Goal: Information Seeking & Learning: Find specific fact

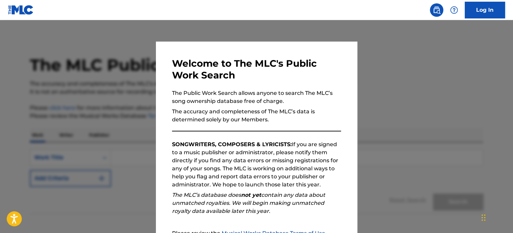
scroll to position [74, 0]
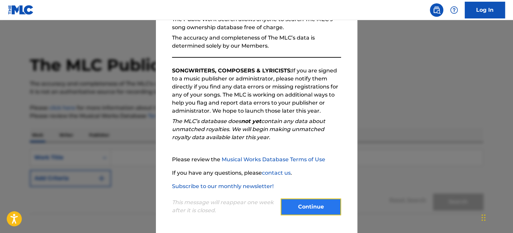
click at [311, 208] on button "Continue" at bounding box center [311, 207] width 60 height 17
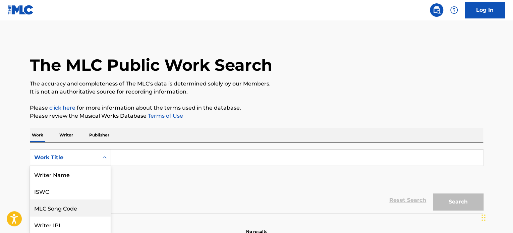
scroll to position [34, 0]
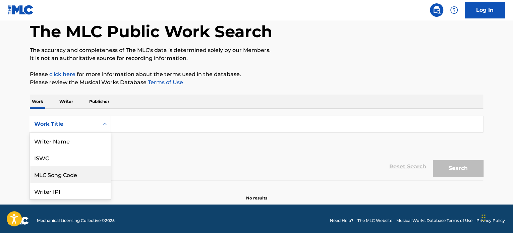
click at [84, 133] on div "8 results available. Use Up and Down to choose options, press Enter to select t…" at bounding box center [70, 124] width 81 height 17
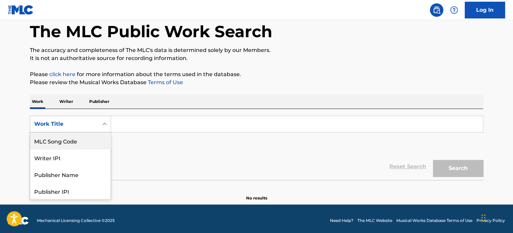
click at [70, 145] on div "MLC Song Code" at bounding box center [70, 141] width 81 height 17
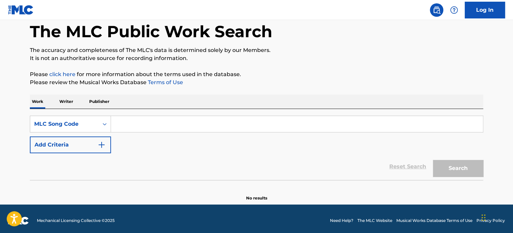
click at [123, 123] on input "Search Form" at bounding box center [297, 124] width 372 height 16
paste input "Music Administration Songs"
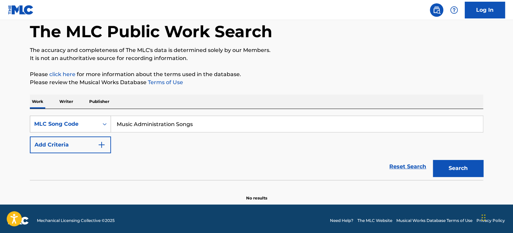
type input "Music Administration Songs"
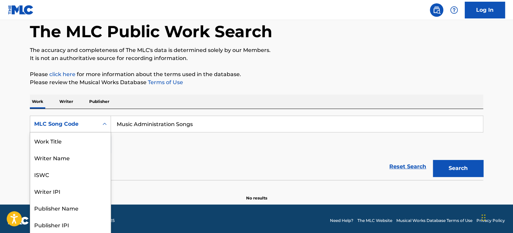
click at [73, 123] on div "MLC Song Code" at bounding box center [64, 124] width 60 height 8
click at [76, 179] on div "Publisher Name" at bounding box center [70, 174] width 81 height 17
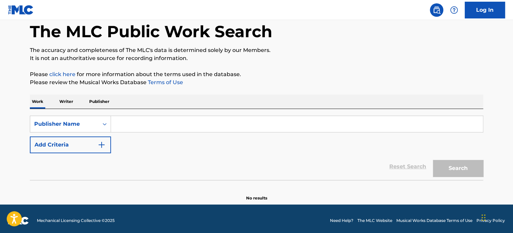
click at [148, 149] on div "SearchWithCriteriaca5f5ce0-9a20-4d23-b45d-1f8163f37414 Publisher Name Add Crite…" at bounding box center [257, 135] width 454 height 38
drag, startPoint x: 132, startPoint y: 127, endPoint x: 109, endPoint y: 123, distance: 22.5
click at [132, 127] on input "Search Form" at bounding box center [297, 124] width 372 height 16
paste input "Music Administration Songs"
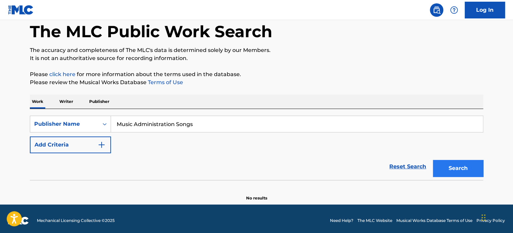
type input "Music Administration Songs"
click at [445, 171] on button "Search" at bounding box center [458, 168] width 50 height 17
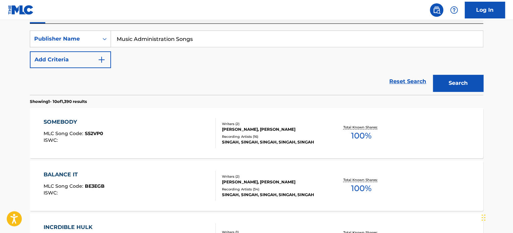
scroll to position [134, 0]
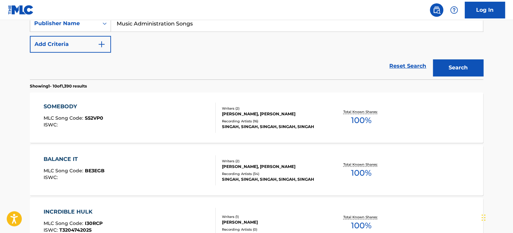
click at [58, 102] on div "SOMEBODY MLC Song Code : S52VP0 ISWC : Writers ( 2 ) [PERSON_NAME], [PERSON_NAM…" at bounding box center [257, 118] width 454 height 50
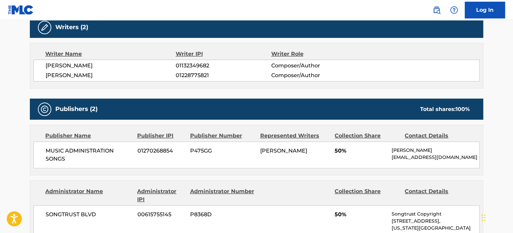
scroll to position [235, 0]
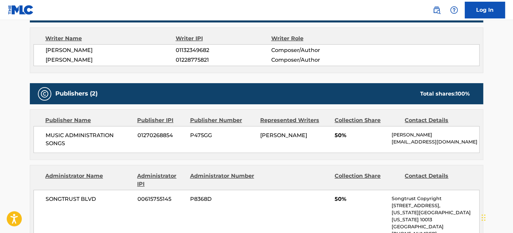
click at [197, 135] on span "P475GG" at bounding box center [222, 136] width 65 height 8
copy span "P475GG"
click at [156, 137] on span "01270268854" at bounding box center [162, 136] width 48 height 8
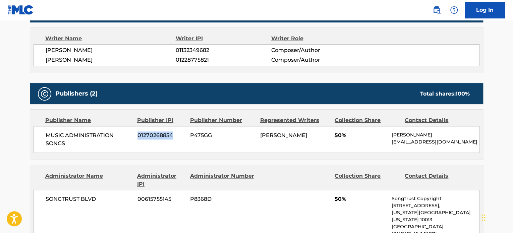
click at [156, 136] on span "01270268854" at bounding box center [162, 136] width 48 height 8
copy span "01270268854"
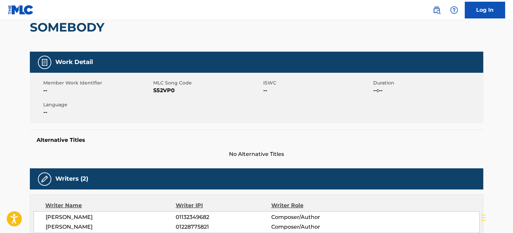
scroll to position [0, 0]
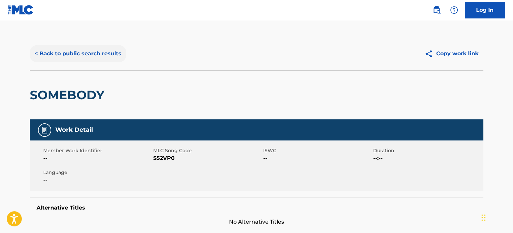
click at [79, 57] on button "< Back to public search results" at bounding box center [78, 53] width 96 height 17
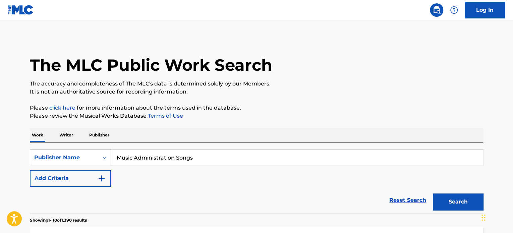
scroll to position [34, 0]
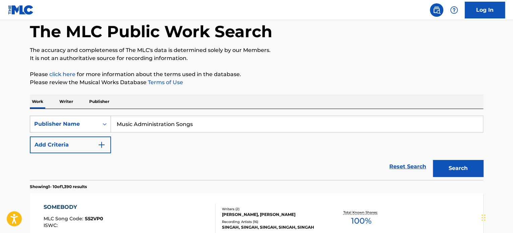
click at [73, 133] on div "Publisher Name" at bounding box center [70, 124] width 81 height 17
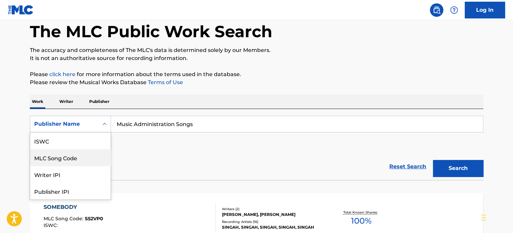
click at [67, 161] on div "MLC Song Code" at bounding box center [70, 157] width 81 height 17
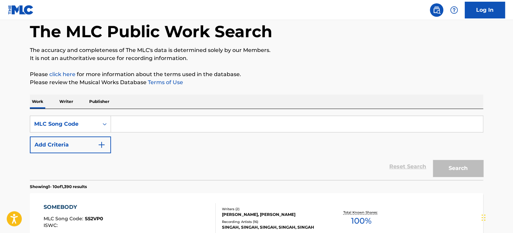
click at [146, 127] on input "Search Form" at bounding box center [297, 124] width 372 height 16
paste input "S64SO8"
type input "S64SO8"
click at [462, 168] on button "Search" at bounding box center [458, 168] width 50 height 17
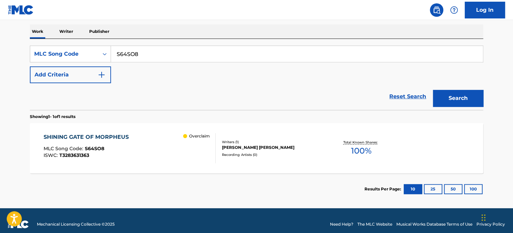
scroll to position [111, 0]
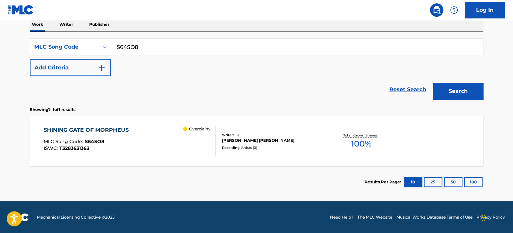
click at [106, 131] on div "SHINING GATE OF MORPHEUS" at bounding box center [88, 130] width 89 height 8
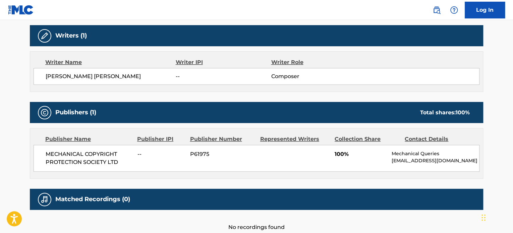
scroll to position [222, 0]
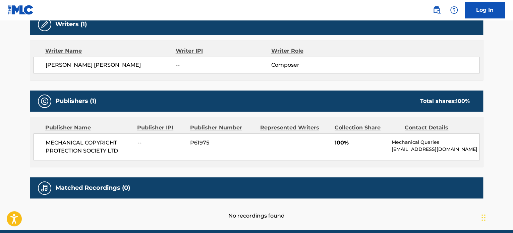
drag, startPoint x: 401, startPoint y: 158, endPoint x: 391, endPoint y: 151, distance: 12.7
click at [391, 151] on div "MECHANICAL COPYRIGHT PROTECTION SOCIETY LTD -- P61975 100% Mechanical Queries […" at bounding box center [257, 147] width 446 height 27
copy p "[EMAIL_ADDRESS][DOMAIN_NAME]"
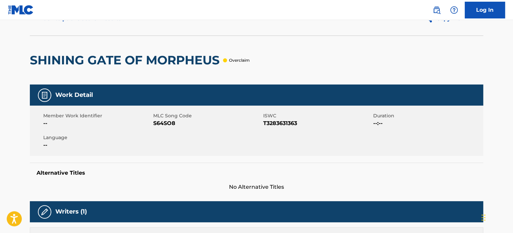
scroll to position [0, 0]
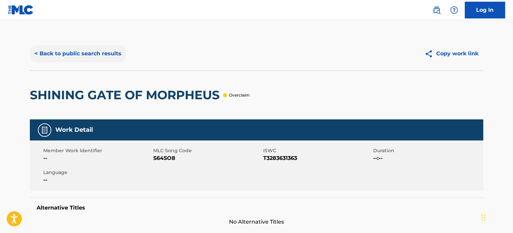
click at [91, 56] on button "< Back to public search results" at bounding box center [78, 53] width 96 height 17
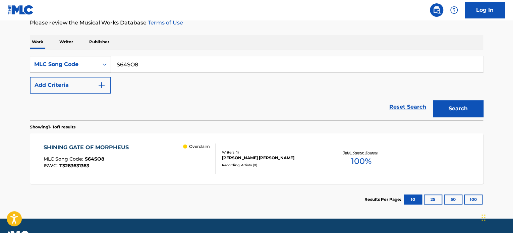
click at [81, 66] on div "MLC Song Code" at bounding box center [64, 64] width 60 height 8
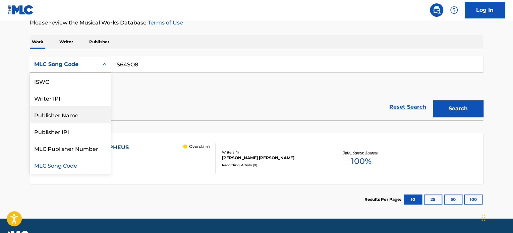
scroll to position [0, 0]
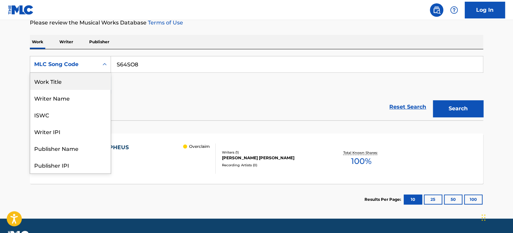
click at [68, 84] on div "Work Title" at bounding box center [70, 81] width 81 height 17
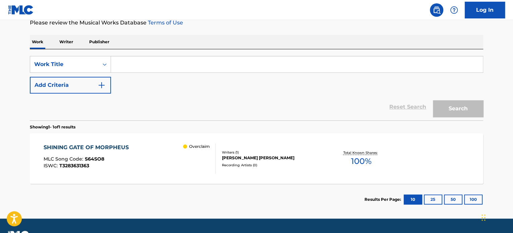
click at [132, 62] on input "Search Form" at bounding box center [297, 64] width 372 height 16
paste input "Nobody Like You"
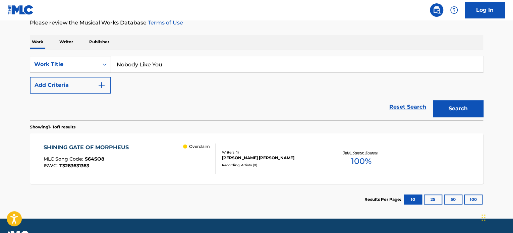
type input "Nobody Like You"
click at [86, 88] on button "Add Criteria" at bounding box center [70, 85] width 81 height 17
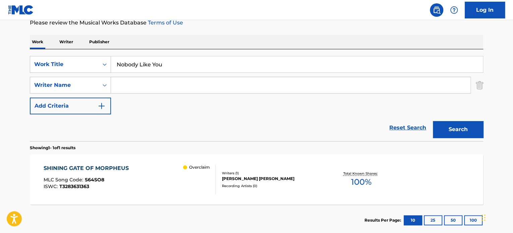
drag, startPoint x: 144, startPoint y: 90, endPoint x: 154, endPoint y: 93, distance: 10.8
click at [144, 90] on input "Search Form" at bounding box center [291, 85] width 360 height 16
paste input "[PERSON_NAME]"
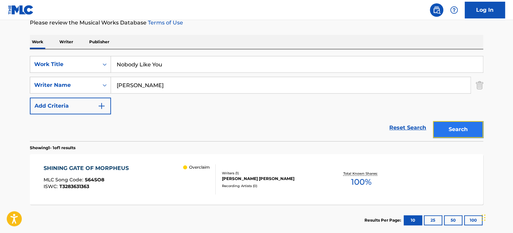
click at [444, 127] on button "Search" at bounding box center [458, 129] width 50 height 17
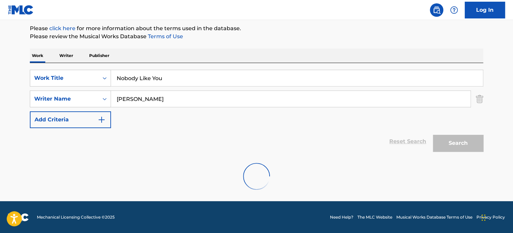
scroll to position [58, 0]
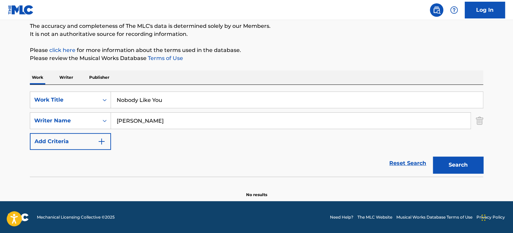
drag, startPoint x: 200, startPoint y: 121, endPoint x: 159, endPoint y: 122, distance: 40.6
click at [159, 122] on input "[PERSON_NAME]" at bounding box center [291, 121] width 360 height 16
type input "[PERSON_NAME]"
click at [447, 163] on button "Search" at bounding box center [458, 165] width 50 height 17
drag, startPoint x: 162, startPoint y: 101, endPoint x: 90, endPoint y: 98, distance: 72.2
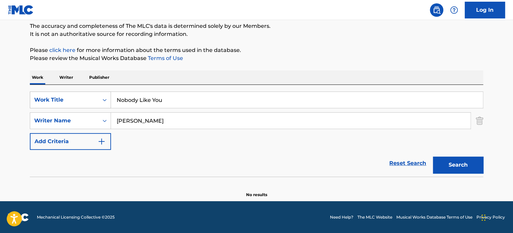
click at [90, 98] on div "SearchWithCriteriab4150e55-bbdc-437f-b06f-ee33f1bec161 Work Title Nobody Like Y…" at bounding box center [257, 100] width 454 height 17
click at [170, 102] on input "Nobody Like You" at bounding box center [297, 100] width 372 height 16
drag, startPoint x: 172, startPoint y: 100, endPoint x: 84, endPoint y: 95, distance: 88.7
click at [84, 95] on div "SearchWithCriteriab4150e55-bbdc-437f-b06f-ee33f1bec161 Work Title Nobody Like Y…" at bounding box center [257, 100] width 454 height 17
drag, startPoint x: 178, startPoint y: 98, endPoint x: 90, endPoint y: 92, distance: 88.1
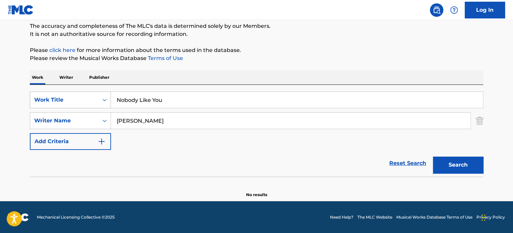
click at [90, 92] on div "SearchWithCriteriab4150e55-bbdc-437f-b06f-ee33f1bec161 Work Title Nobody Like Y…" at bounding box center [257, 100] width 454 height 17
paste input "Depend on me"
click at [440, 161] on button "Search" at bounding box center [458, 165] width 50 height 17
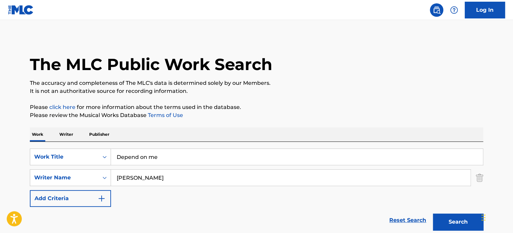
scroll to position [0, 0]
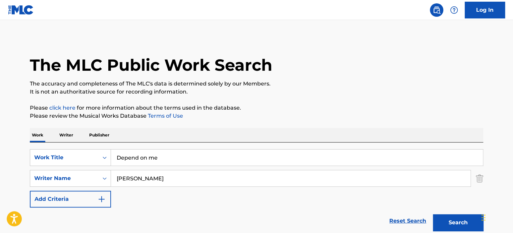
drag, startPoint x: 172, startPoint y: 179, endPoint x: 170, endPoint y: 158, distance: 20.9
click at [172, 179] on input "[PERSON_NAME]" at bounding box center [291, 178] width 360 height 16
drag, startPoint x: 170, startPoint y: 157, endPoint x: 86, endPoint y: 154, distance: 84.3
click at [86, 154] on div "SearchWithCriteriab4150e55-bbdc-437f-b06f-ee33f1bec161 Work Title Depend on me" at bounding box center [257, 157] width 454 height 17
paste input "OnME"
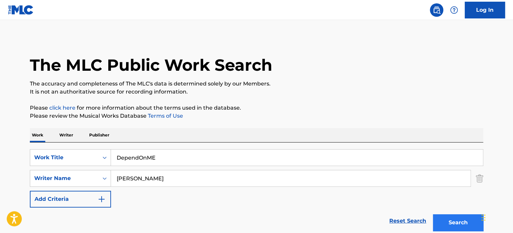
type input "DependOnME"
click at [449, 218] on button "Search" at bounding box center [458, 222] width 50 height 17
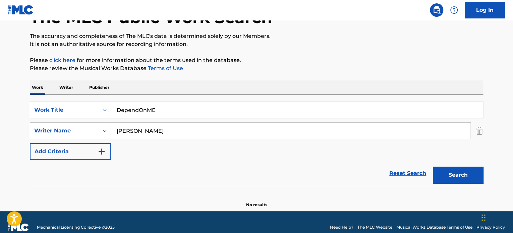
scroll to position [58, 0]
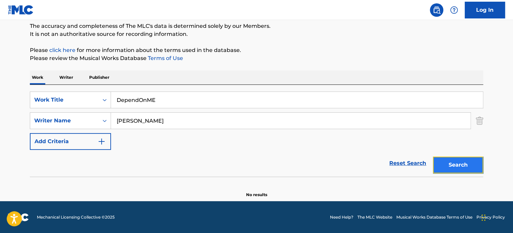
click at [442, 164] on button "Search" at bounding box center [458, 165] width 50 height 17
drag, startPoint x: 164, startPoint y: 119, endPoint x: 82, endPoint y: 117, distance: 81.9
click at [82, 117] on div "SearchWithCriteria364630c5-08b6-4b4e-b4a6-cae963a9e482 Writer Name [PERSON_NAME]" at bounding box center [257, 120] width 454 height 17
paste input "[PERSON_NAME]"
type input "[PERSON_NAME]"
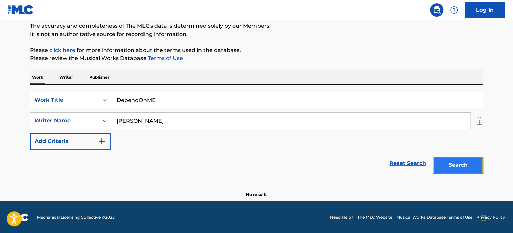
click at [462, 165] on button "Search" at bounding box center [458, 165] width 50 height 17
drag, startPoint x: 160, startPoint y: 102, endPoint x: 83, endPoint y: 98, distance: 76.9
click at [83, 98] on div "SearchWithCriteriab4150e55-bbdc-437f-b06f-ee33f1bec161 Work Title DependOnME" at bounding box center [257, 100] width 454 height 17
paste input "Nobody But You"
click at [447, 164] on button "Search" at bounding box center [458, 165] width 50 height 17
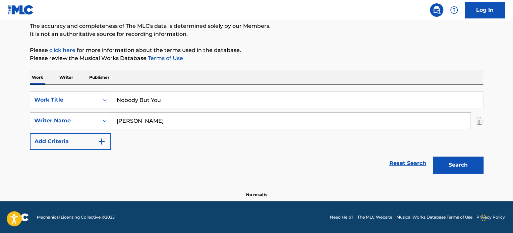
drag, startPoint x: 171, startPoint y: 99, endPoint x: 95, endPoint y: 96, distance: 75.9
click at [95, 96] on div "SearchWithCriteriab4150e55-bbdc-437f-b06f-ee33f1bec161 Work Title Nobody But You" at bounding box center [257, 100] width 454 height 17
paste input "Like"
click at [470, 170] on button "Search" at bounding box center [458, 165] width 50 height 17
drag, startPoint x: 184, startPoint y: 99, endPoint x: 122, endPoint y: 101, distance: 61.8
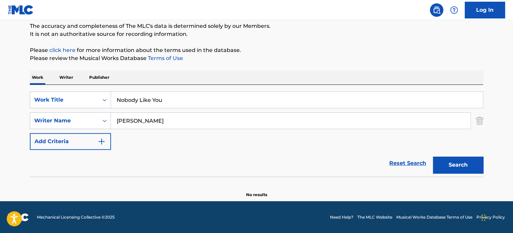
click at [95, 96] on div "SearchWithCriteriab4150e55-bbdc-437f-b06f-ee33f1bec161 Work Title Nobody Like Y…" at bounding box center [257, 100] width 454 height 17
paste input "DependOnME"
type input "DependOnME"
click at [457, 169] on button "Search" at bounding box center [458, 165] width 50 height 17
drag, startPoint x: 189, startPoint y: 120, endPoint x: 104, endPoint y: 122, distance: 84.9
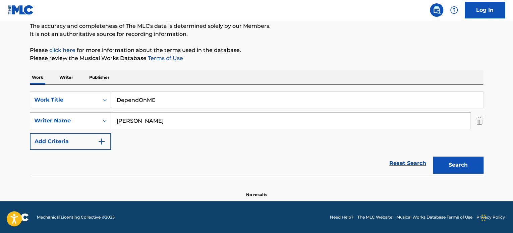
click at [103, 122] on div "SearchWithCriteria364630c5-08b6-4b4e-b4a6-cae963a9e482 Writer Name [PERSON_NAME]" at bounding box center [257, 120] width 454 height 17
click at [165, 121] on input "[PERSON_NAME]" at bounding box center [291, 121] width 360 height 16
type input "[GEOGRAPHIC_DATA]"
click at [467, 160] on button "Search" at bounding box center [458, 165] width 50 height 17
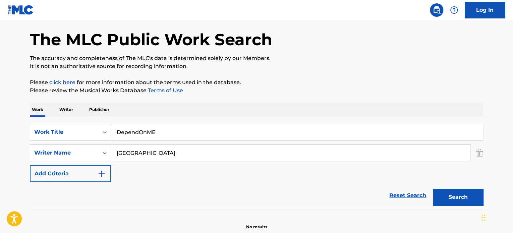
scroll to position [24, 0]
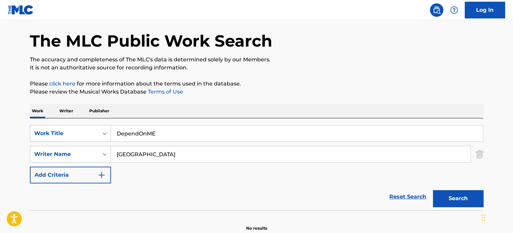
click at [159, 153] on input "[GEOGRAPHIC_DATA]" at bounding box center [291, 154] width 360 height 16
drag, startPoint x: 167, startPoint y: 131, endPoint x: 64, endPoint y: 123, distance: 102.6
click at [64, 123] on div "SearchWithCriteriab4150e55-bbdc-437f-b06f-ee33f1bec161 Work Title DependOnME Se…" at bounding box center [257, 164] width 454 height 92
paste input "on me"
type input "Depend on me"
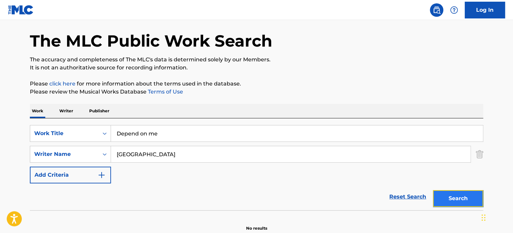
click at [445, 197] on button "Search" at bounding box center [458, 198] width 50 height 17
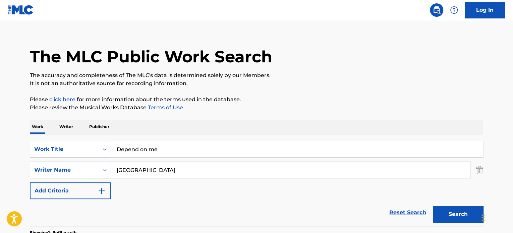
scroll to position [0, 0]
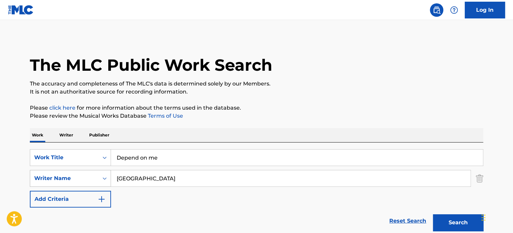
drag, startPoint x: 168, startPoint y: 177, endPoint x: 74, endPoint y: 170, distance: 93.5
click at [74, 170] on div "SearchWithCriteria364630c5-08b6-4b4e-b4a6-cae963a9e482 Writer Name [PERSON_NAME]" at bounding box center [257, 178] width 454 height 17
paste input "Songwriter Dreams"
type input "Songwriter Dreams"
click at [447, 216] on button "Search" at bounding box center [458, 222] width 50 height 17
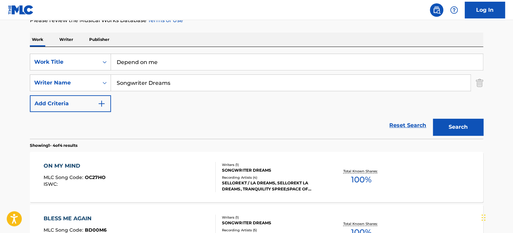
scroll to position [101, 0]
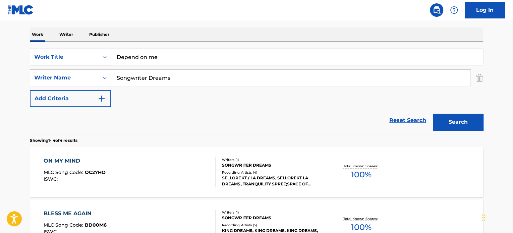
drag, startPoint x: 161, startPoint y: 61, endPoint x: 34, endPoint y: 47, distance: 128.0
click at [34, 47] on div "SearchWithCriteriab4150e55-bbdc-437f-b06f-ee33f1bec161 Work Title Depend on me …" at bounding box center [257, 88] width 454 height 92
paste input "OnME"
type input "DependOnME"
drag, startPoint x: 449, startPoint y: 122, endPoint x: 411, endPoint y: 136, distance: 40.0
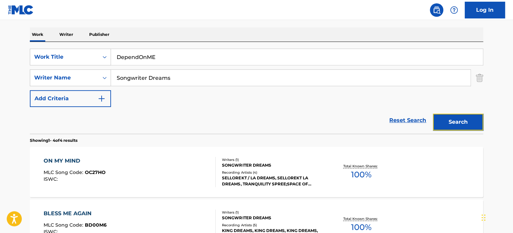
click at [448, 123] on button "Search" at bounding box center [458, 122] width 50 height 17
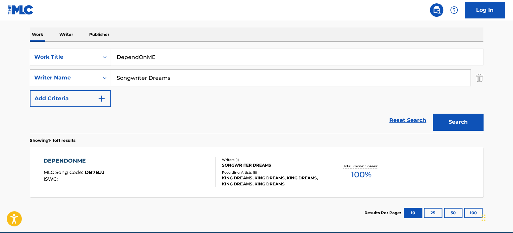
click at [60, 160] on div "DEPENDONME" at bounding box center [74, 161] width 61 height 8
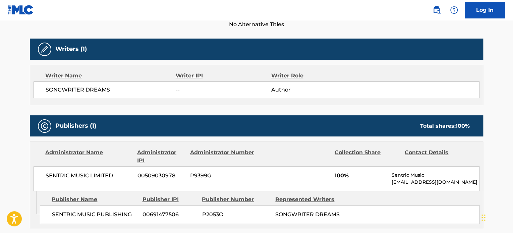
scroll to position [201, 0]
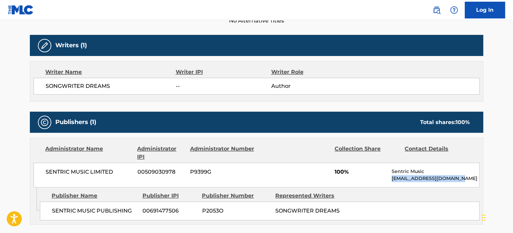
drag, startPoint x: 466, startPoint y: 179, endPoint x: 389, endPoint y: 180, distance: 76.8
click at [389, 180] on div "SENTRIC MUSIC LIMITED 00509030978 P9399G 100% Sentric Music [EMAIL_ADDRESS][DOM…" at bounding box center [257, 175] width 446 height 25
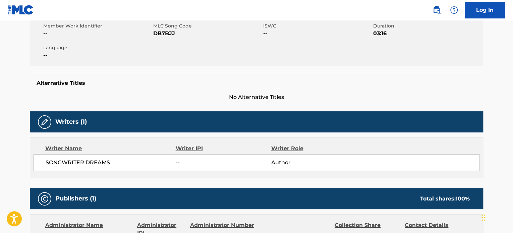
scroll to position [134, 0]
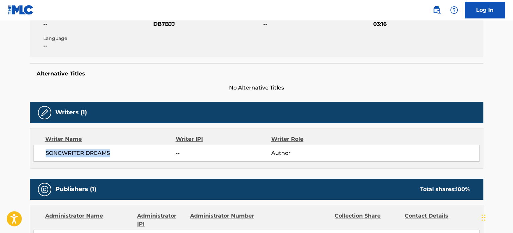
drag, startPoint x: 112, startPoint y: 151, endPoint x: 40, endPoint y: 151, distance: 72.5
click at [40, 151] on div "SONGWRITER DREAMS -- Author" at bounding box center [257, 153] width 446 height 17
copy span "SONGWRITER DREAMS"
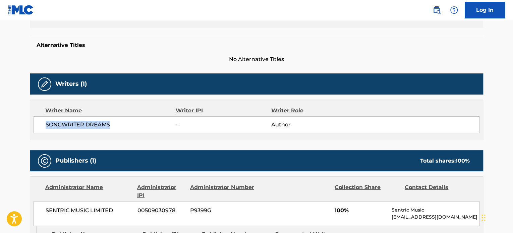
scroll to position [268, 0]
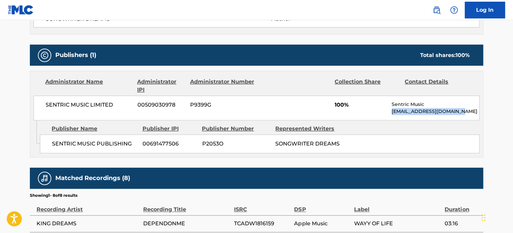
drag, startPoint x: 457, startPoint y: 112, endPoint x: 392, endPoint y: 112, distance: 65.1
click at [392, 112] on p "[EMAIL_ADDRESS][DOMAIN_NAME]" at bounding box center [436, 111] width 88 height 7
copy p "[EMAIL_ADDRESS][DOMAIN_NAME]"
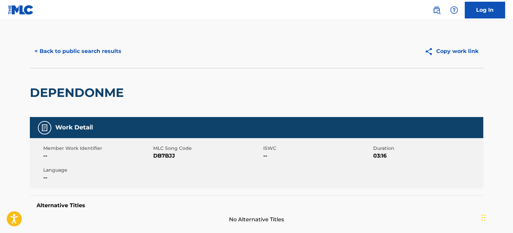
scroll to position [0, 0]
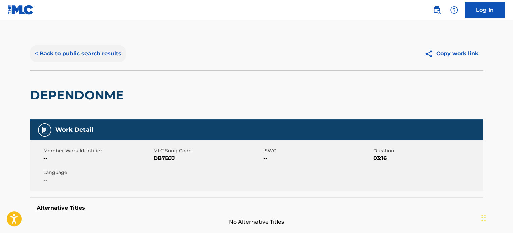
click at [98, 49] on button "< Back to public search results" at bounding box center [78, 53] width 96 height 17
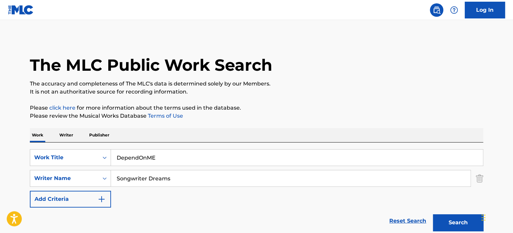
scroll to position [93, 0]
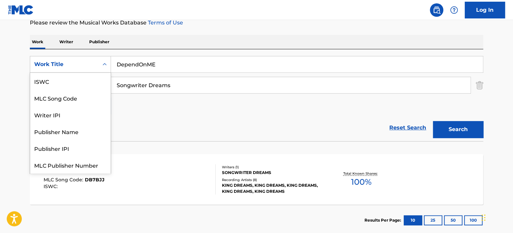
click at [78, 65] on div "Work Title" at bounding box center [64, 64] width 60 height 8
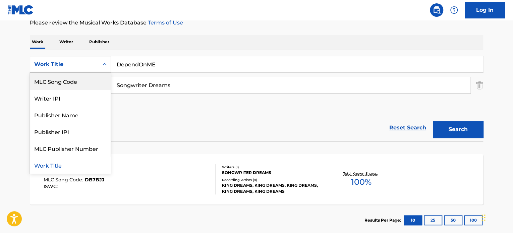
click at [75, 85] on div "MLC Song Code" at bounding box center [70, 81] width 81 height 17
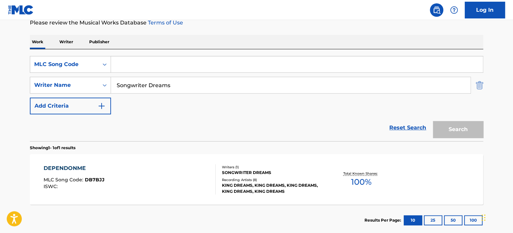
click at [480, 89] on img "Search Form" at bounding box center [479, 85] width 7 height 17
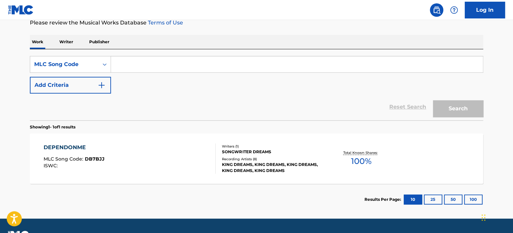
click at [137, 66] on input "Search Form" at bounding box center [297, 64] width 372 height 16
paste input "PE8NM4"
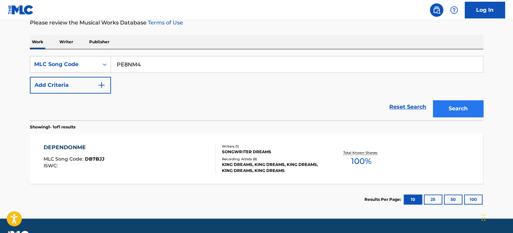
type input "PE8NM4"
click at [457, 109] on button "Search" at bounding box center [458, 108] width 50 height 17
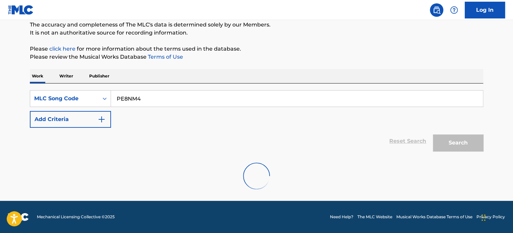
scroll to position [93, 0]
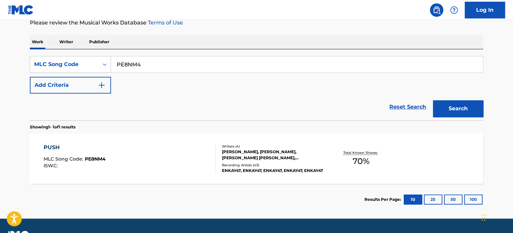
click at [46, 146] on div "PUSH" at bounding box center [75, 148] width 62 height 8
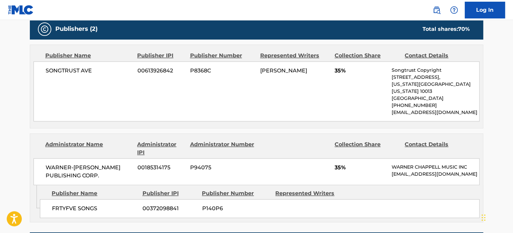
scroll to position [336, 0]
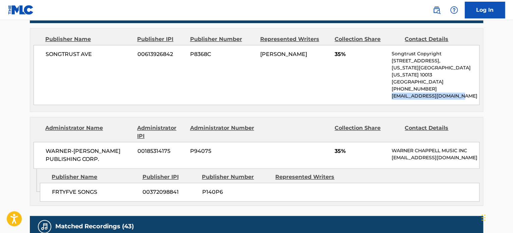
drag, startPoint x: 465, startPoint y: 89, endPoint x: 391, endPoint y: 92, distance: 74.5
click at [391, 91] on div "SONGTRUST AVE 00613926842 P8368C [PERSON_NAME] 35% Songtrust Copyright [STREET_…" at bounding box center [257, 75] width 446 height 60
copy p "[EMAIL_ADDRESS][DOMAIN_NAME]"
drag, startPoint x: 479, startPoint y: 150, endPoint x: 392, endPoint y: 150, distance: 86.9
click at [392, 154] on p "[EMAIL_ADDRESS][DOMAIN_NAME]" at bounding box center [436, 157] width 88 height 7
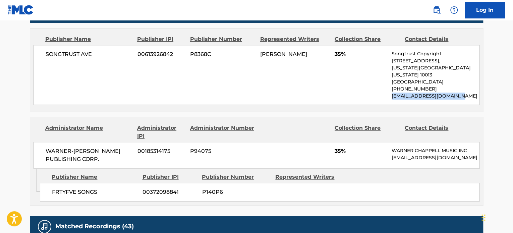
copy p "[EMAIL_ADDRESS][DOMAIN_NAME]"
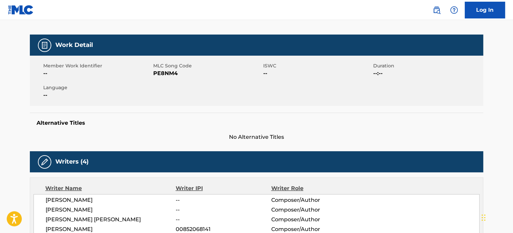
scroll to position [34, 0]
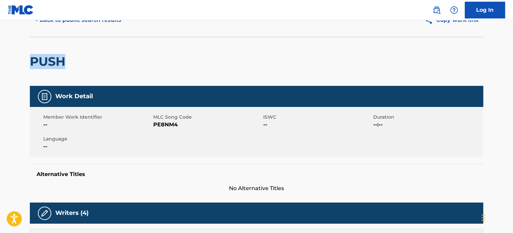
drag, startPoint x: 86, startPoint y: 67, endPoint x: 29, endPoint y: 66, distance: 56.7
copy h2 "PUSH"
click at [157, 126] on span "PE8NM4" at bounding box center [207, 125] width 108 height 8
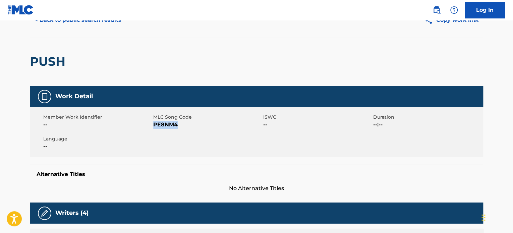
copy span "PE8NM4"
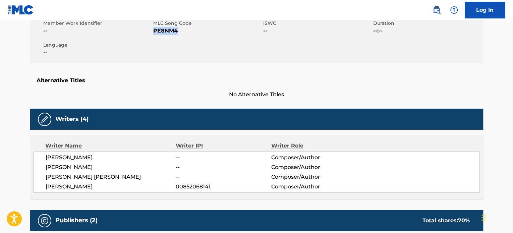
scroll to position [134, 0]
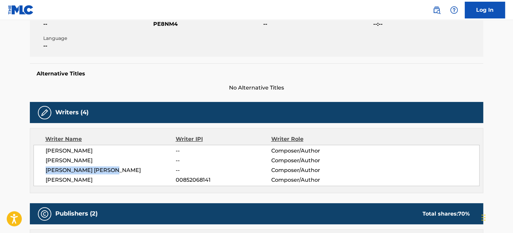
drag, startPoint x: 122, startPoint y: 169, endPoint x: 46, endPoint y: 166, distance: 76.2
click at [46, 166] on span "[PERSON_NAME] [PERSON_NAME]" at bounding box center [111, 170] width 130 height 8
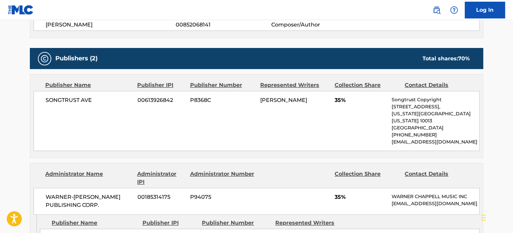
scroll to position [302, 0]
